Goal: Find specific page/section: Find specific page/section

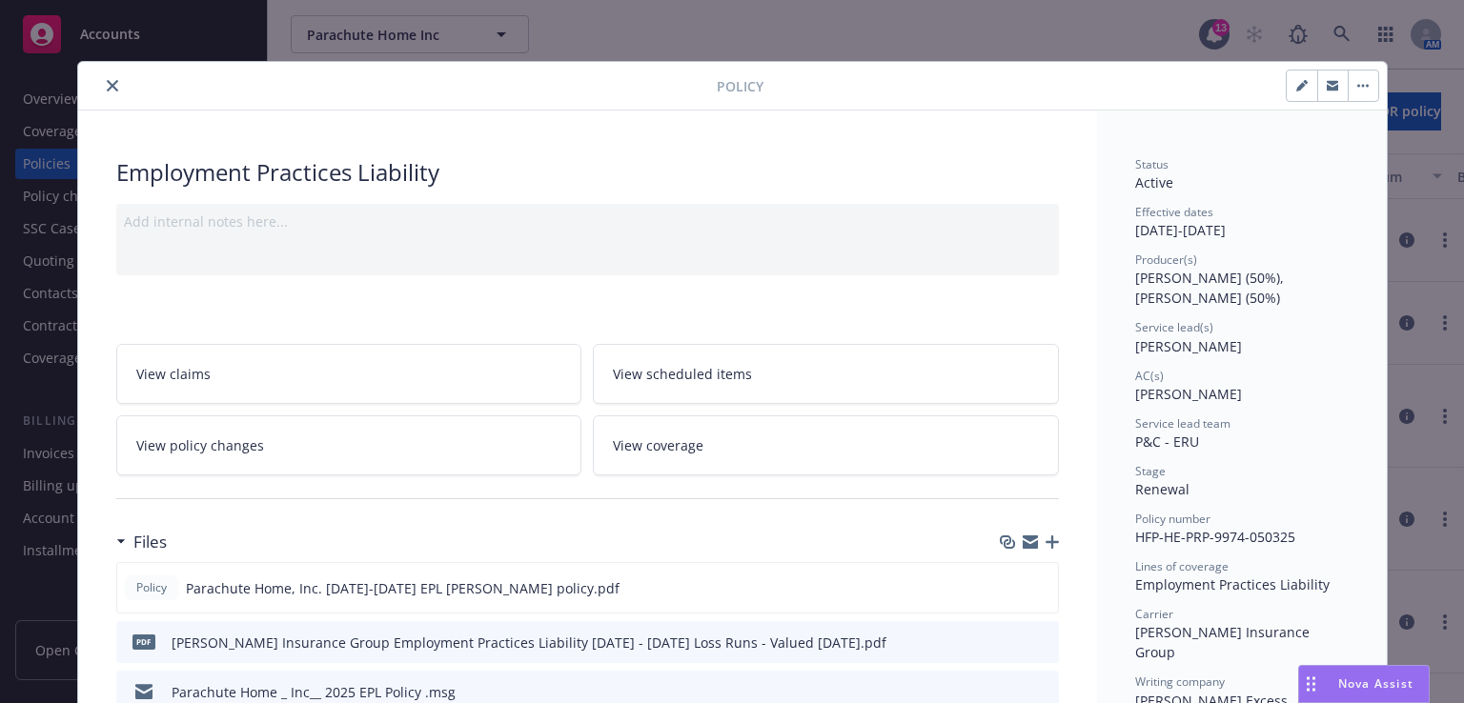
scroll to position [57, 0]
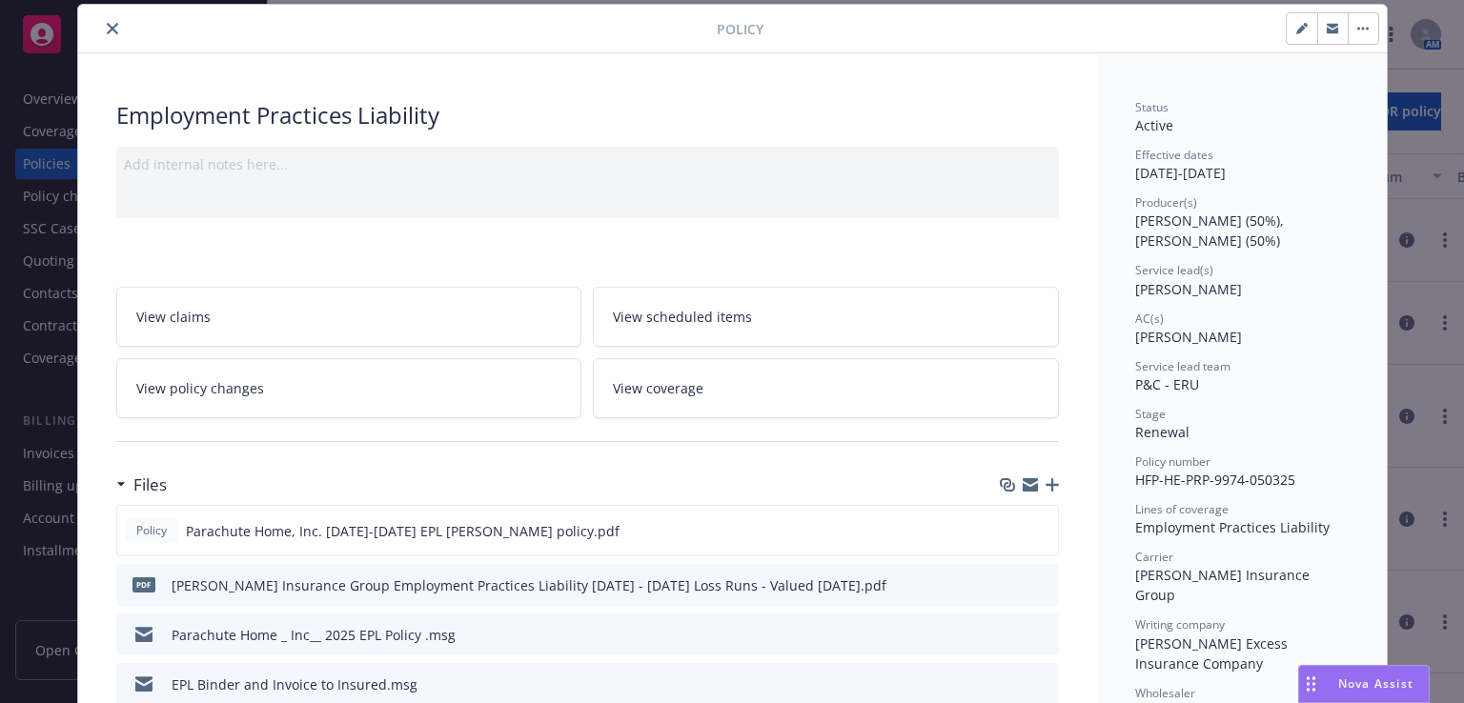
click at [107, 24] on icon "close" at bounding box center [112, 28] width 11 height 11
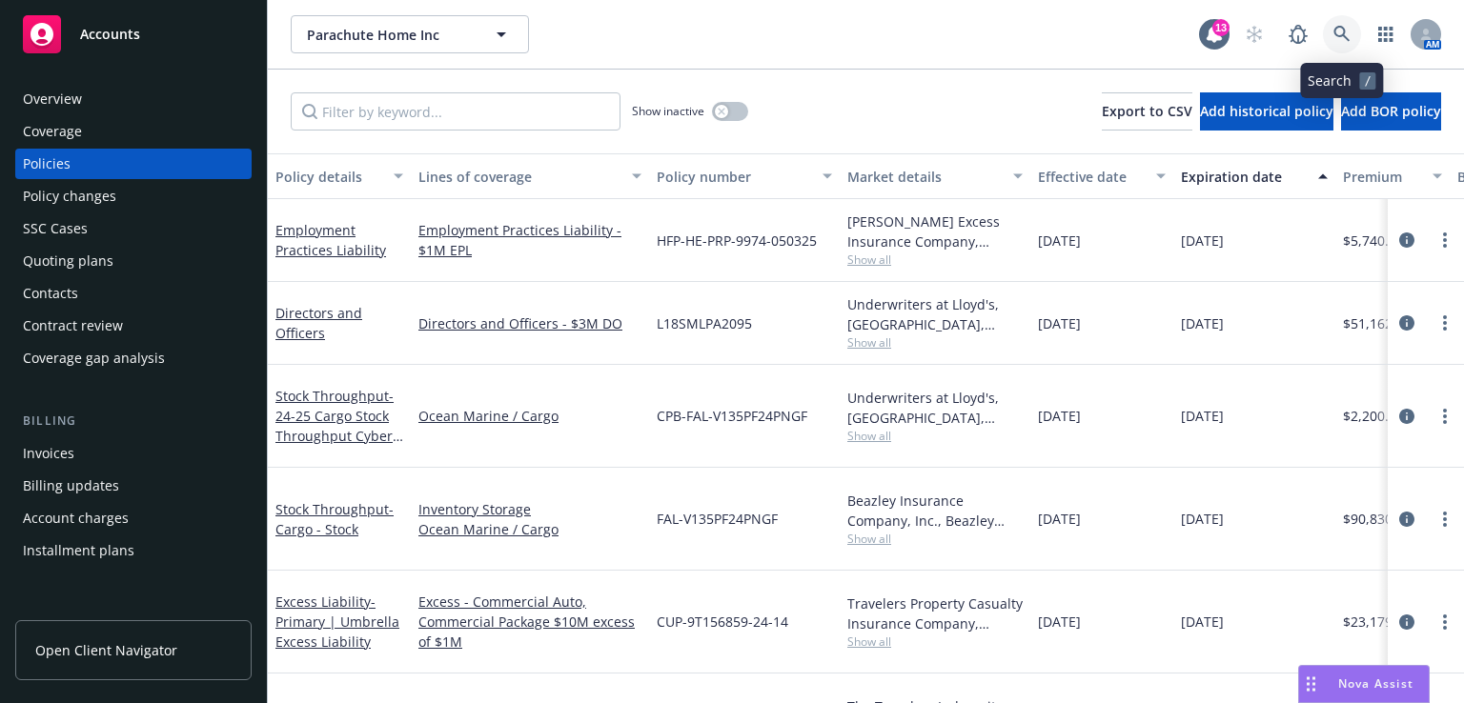
click at [1341, 35] on icon at bounding box center [1341, 34] width 16 height 16
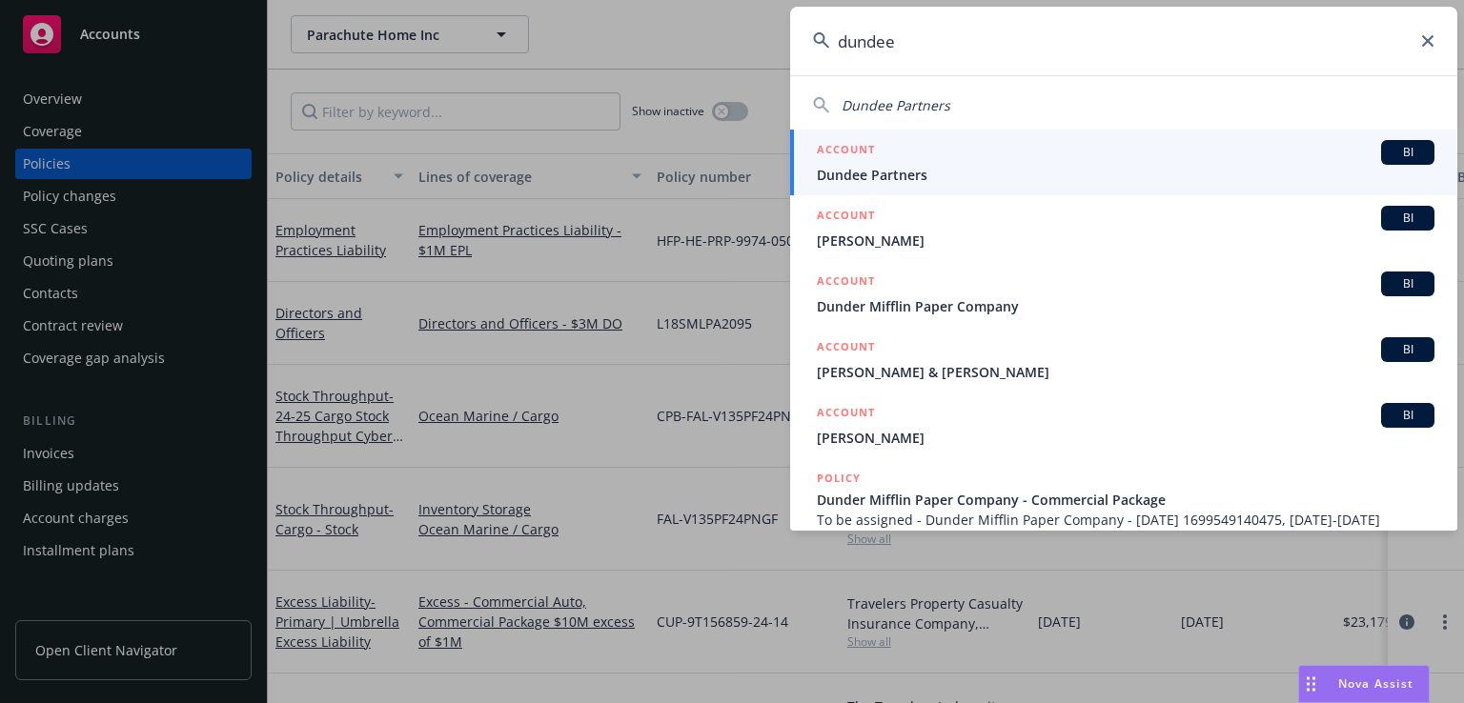
type input "dundee"
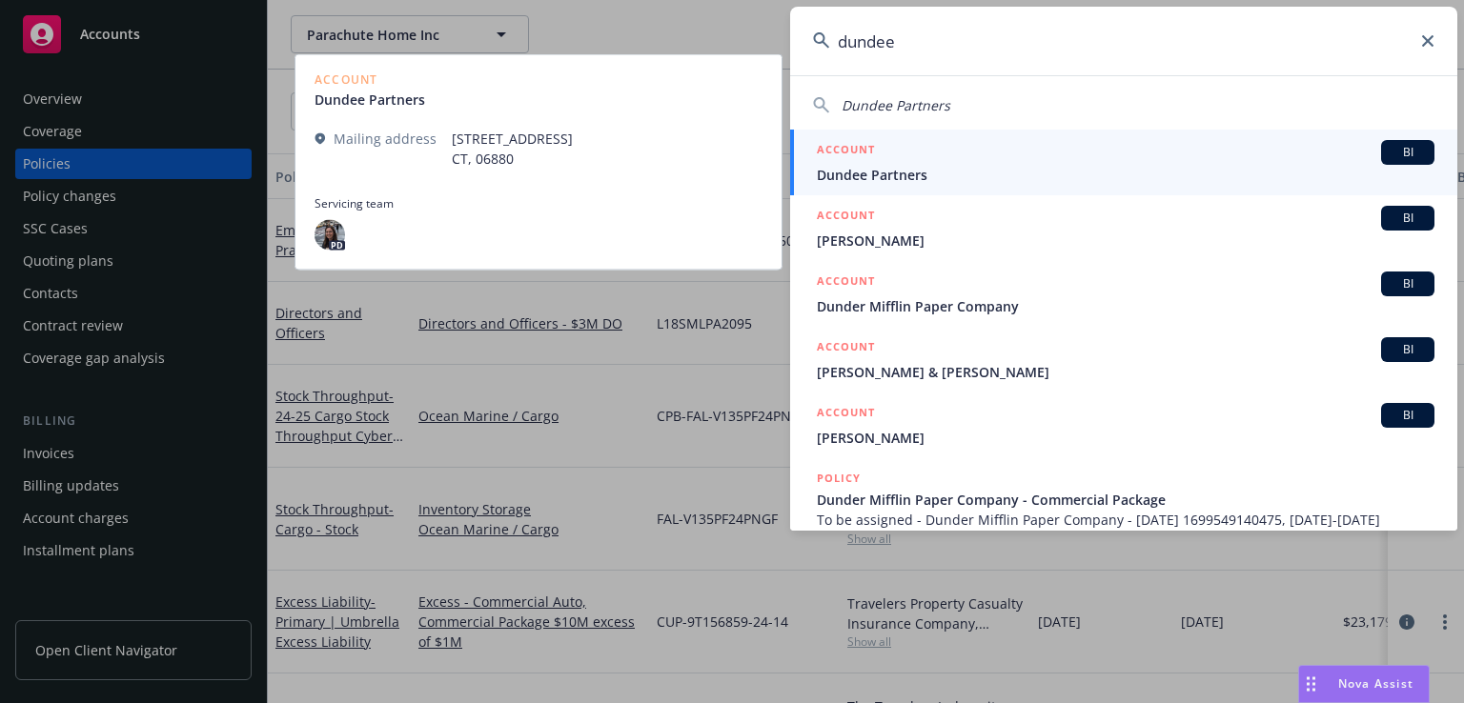
click at [902, 166] on span "Dundee Partners" at bounding box center [1125, 175] width 617 height 20
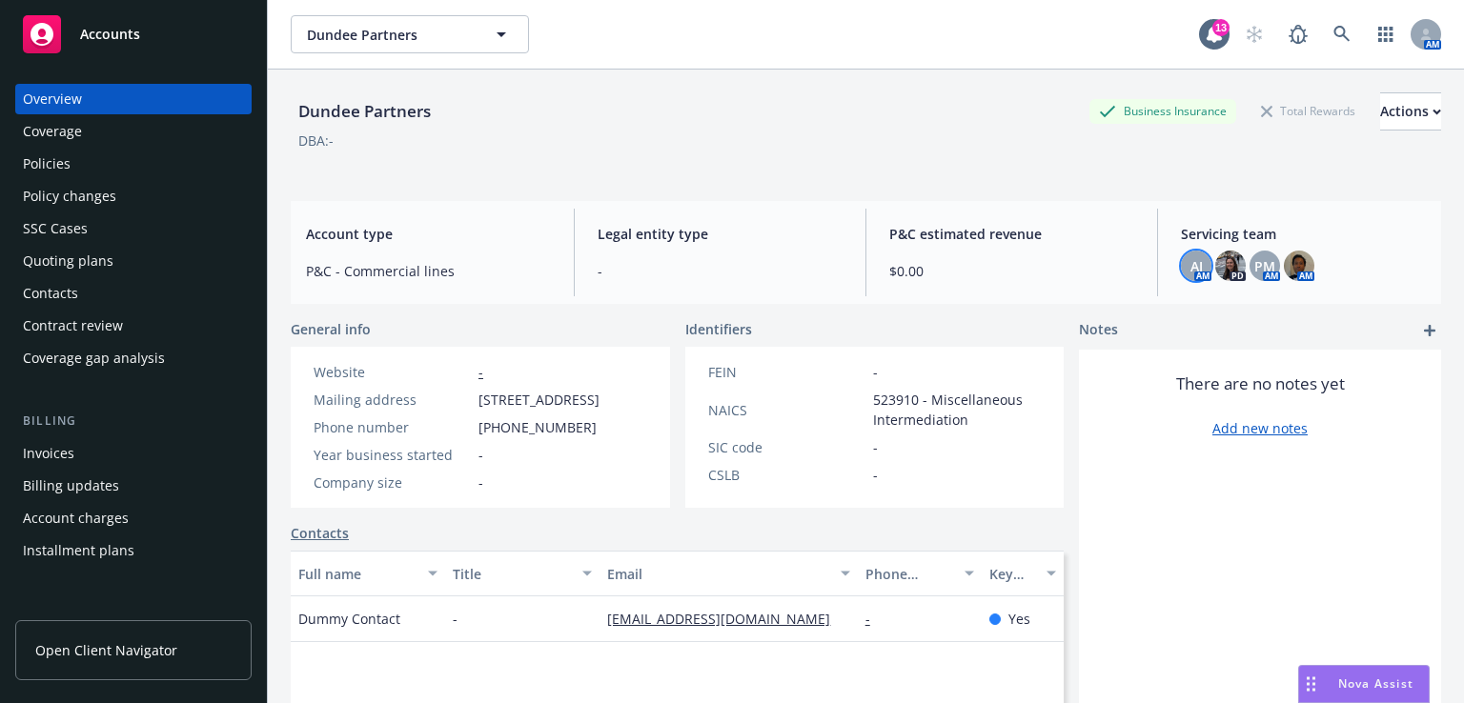
click at [1190, 268] on span "AJ" at bounding box center [1196, 266] width 12 height 20
click at [1224, 260] on img at bounding box center [1230, 266] width 30 height 30
click at [1254, 261] on span "PM" at bounding box center [1264, 266] width 21 height 20
click at [1291, 267] on img at bounding box center [1299, 266] width 30 height 30
click at [1335, 31] on icon at bounding box center [1341, 34] width 17 height 17
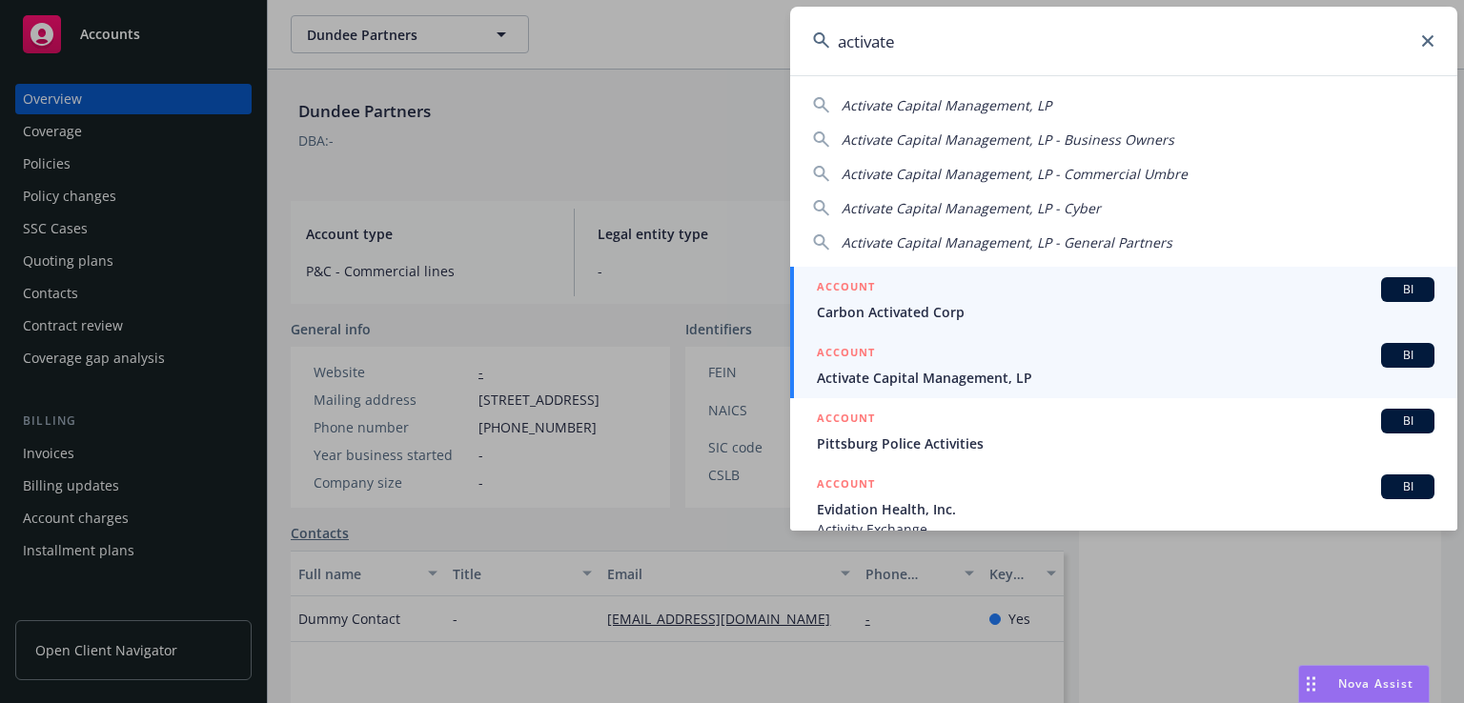
type input "activate"
click at [948, 372] on span "Activate Capital Management, LP" at bounding box center [1125, 378] width 617 height 20
